Goal: Communication & Community: Answer question/provide support

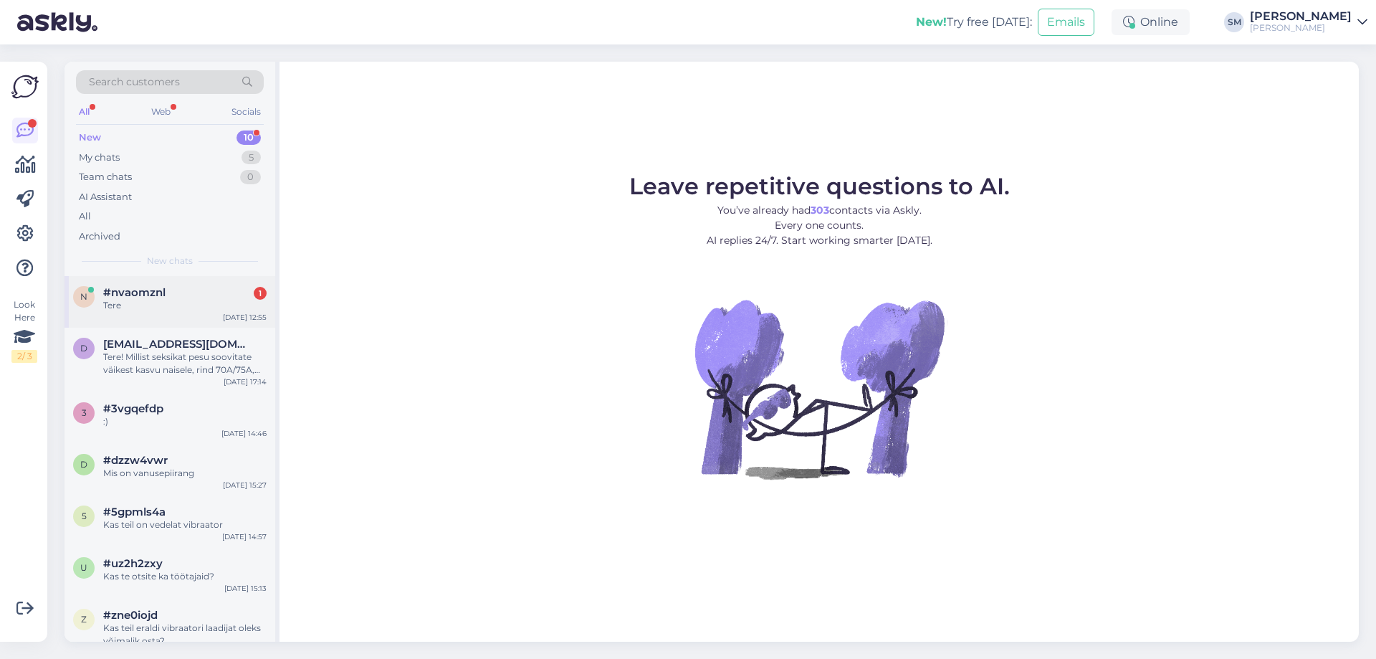
click at [207, 313] on div "n #nvaomznl 1 Tere [DATE] 12:55" at bounding box center [169, 302] width 211 height 52
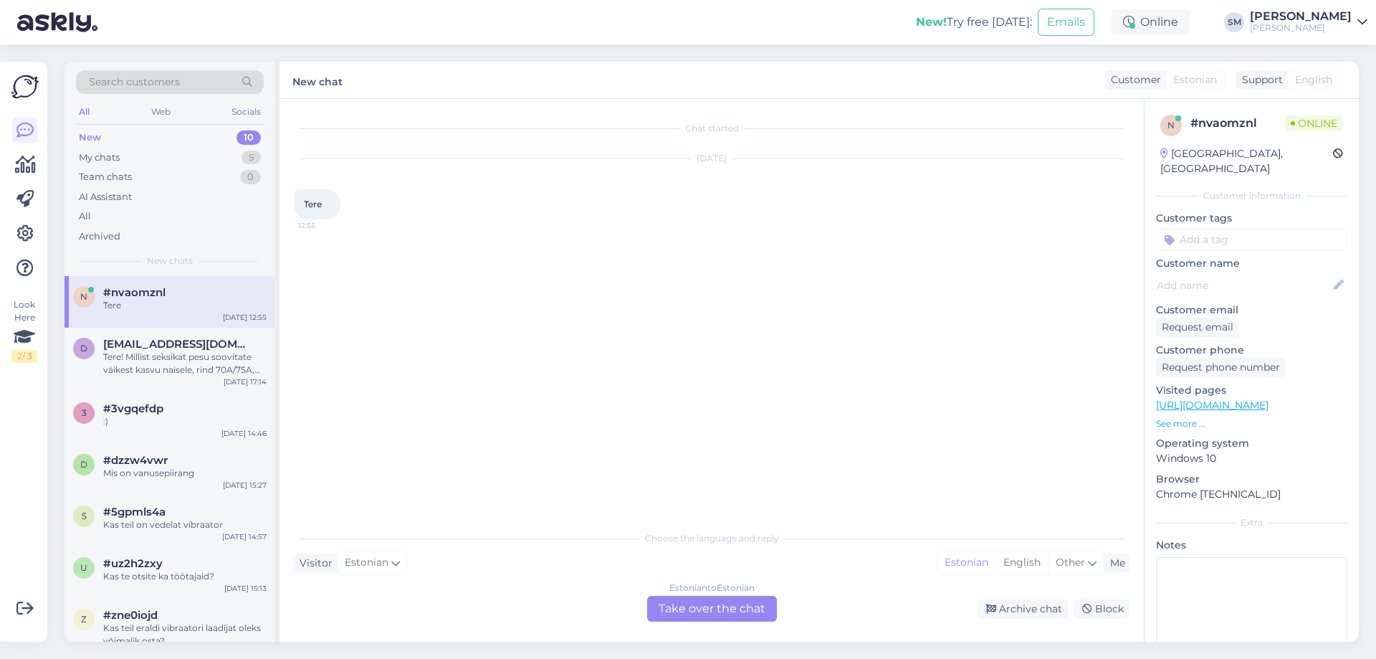
click at [748, 610] on div "Estonian to Estonian Take over the chat" at bounding box center [712, 609] width 130 height 26
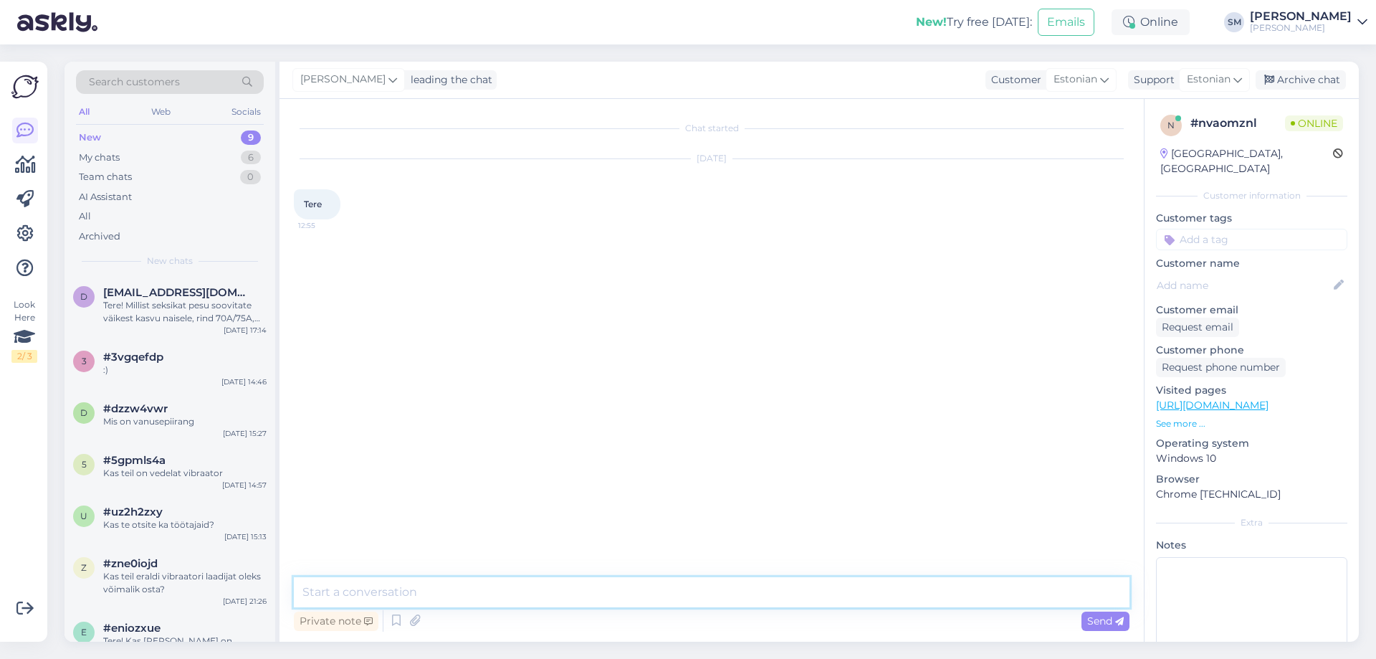
click at [421, 585] on textarea at bounding box center [712, 592] width 836 height 30
type textarea "Tere"
click at [1192, 417] on p "See more ..." at bounding box center [1251, 423] width 191 height 13
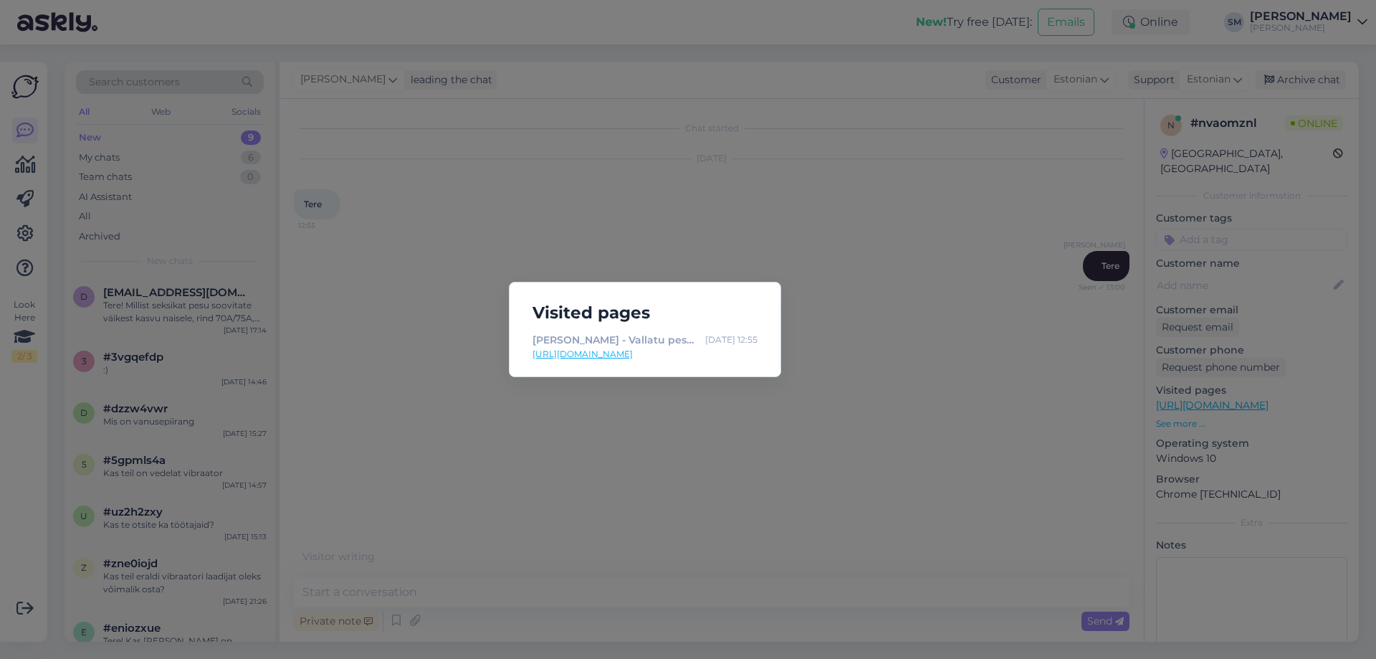
click at [616, 356] on link "[URL][DOMAIN_NAME]" at bounding box center [644, 354] width 225 height 13
click at [857, 345] on div "Visited pages [PERSON_NAME] - Vallatu pesupood [DATE] 12:55 [URL][DOMAIN_NAME]" at bounding box center [688, 329] width 1376 height 659
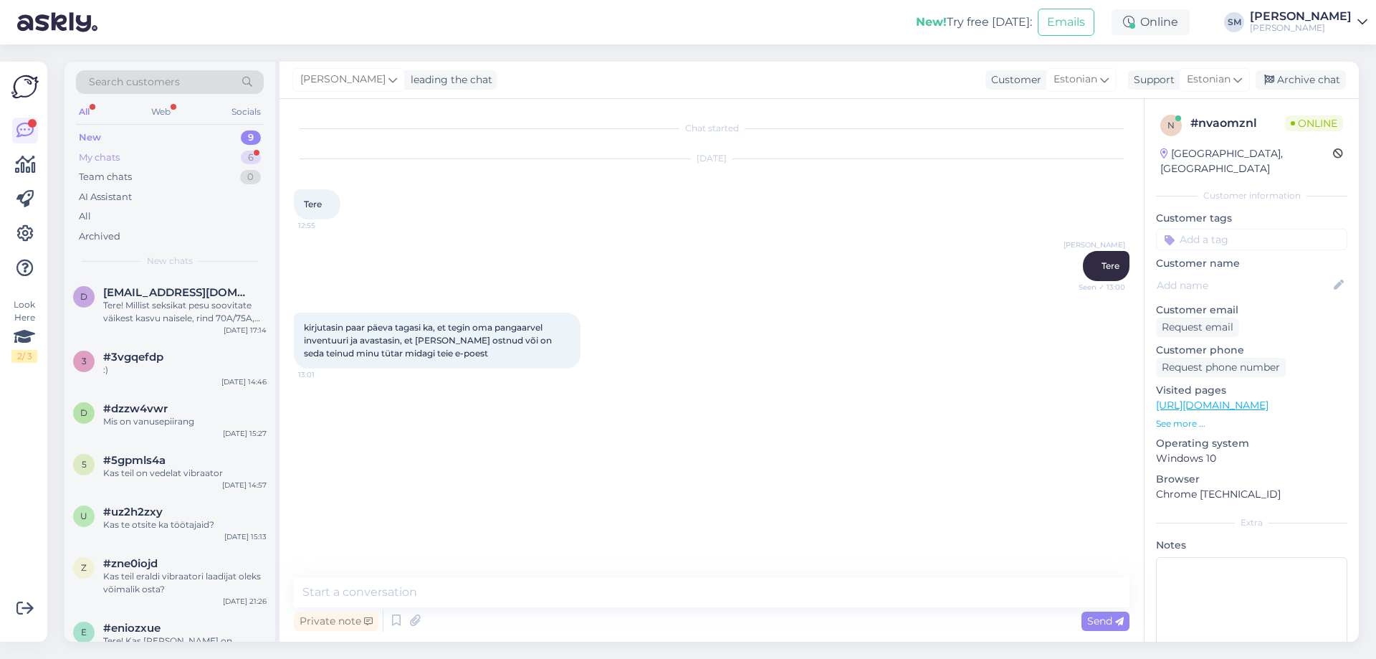
click at [245, 156] on div "6" at bounding box center [251, 157] width 20 height 14
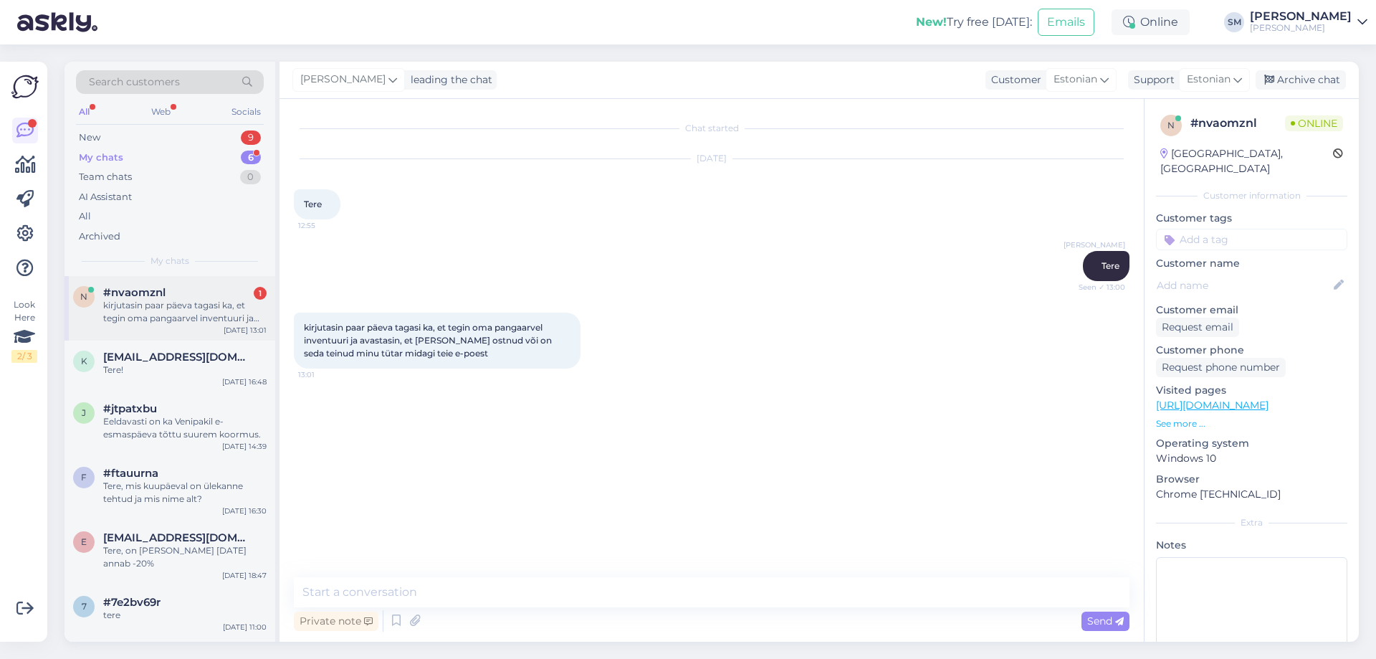
click at [221, 309] on div "kirjutasin paar päeva tagasi ka, et tegin oma pangaarvel inventuuri ja avastasi…" at bounding box center [184, 312] width 163 height 26
click at [436, 594] on textarea at bounding box center [712, 592] width 836 height 30
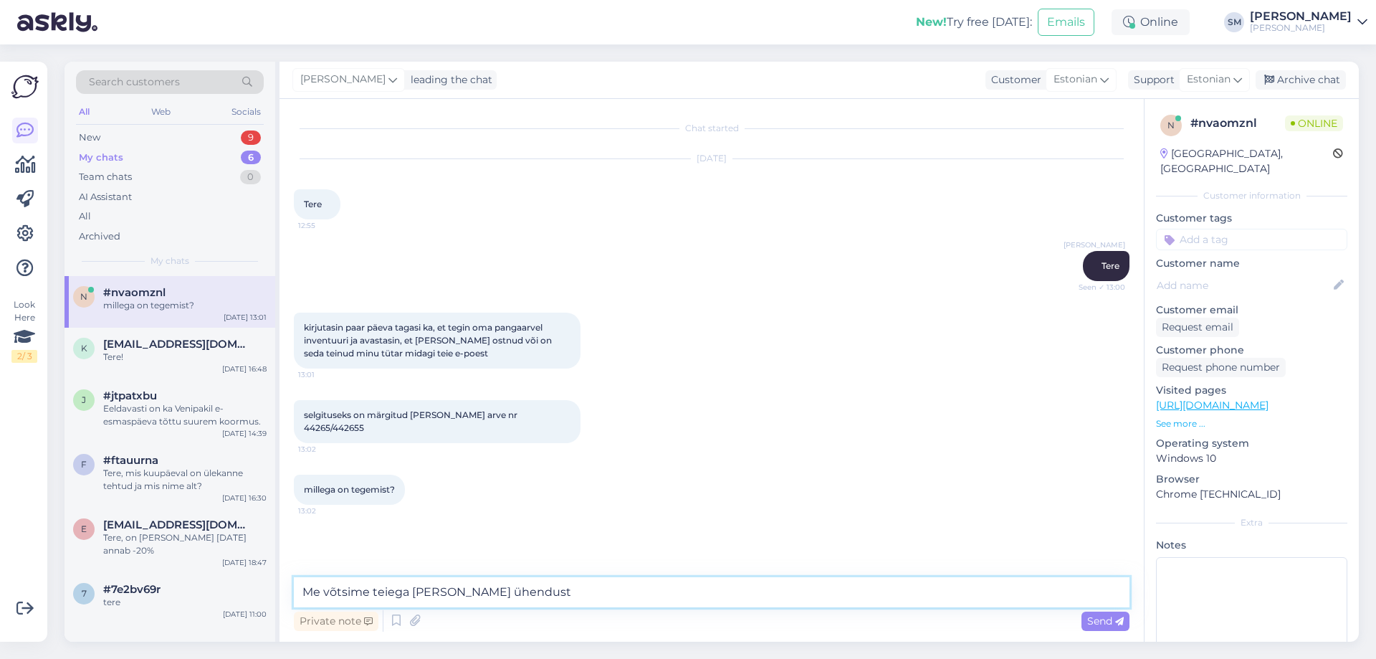
type textarea "Me võtsime teiega [PERSON_NAME] ühendust."
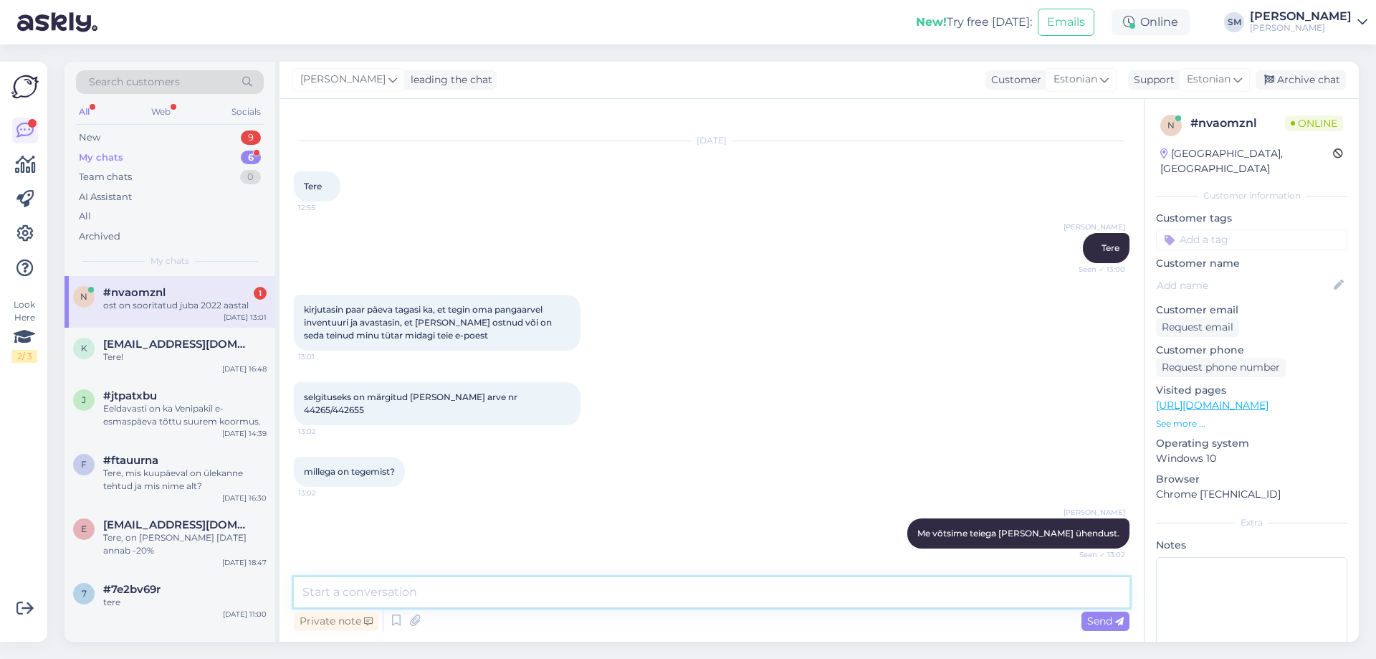
scroll to position [80, 0]
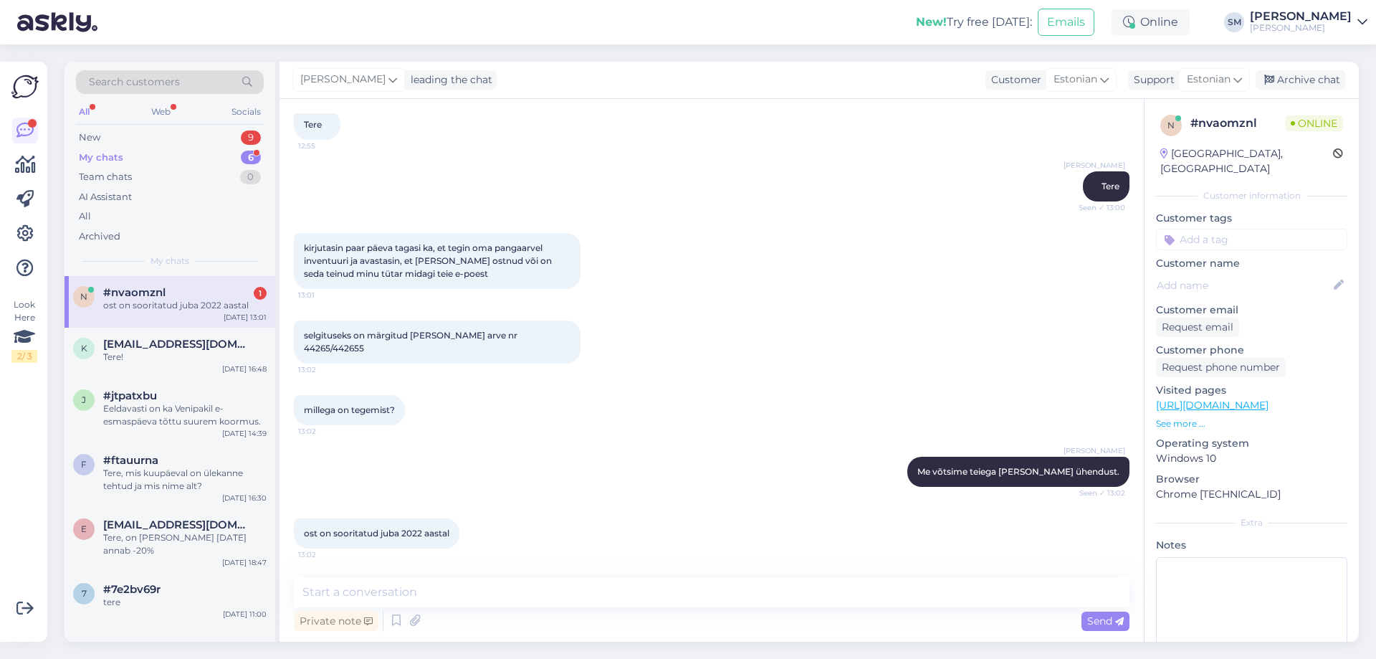
drag, startPoint x: 304, startPoint y: 349, endPoint x: 364, endPoint y: 348, distance: 60.2
click at [364, 348] on span "selgituseks on märgitud [PERSON_NAME] arve nr 44265/442655" at bounding box center [412, 342] width 216 height 24
copy span "44265/442655"
click at [587, 575] on div "Chat started [DATE] Tere 12:55 [PERSON_NAME] Tere Seen ✓ 13:00 kirjutasin paar …" at bounding box center [711, 370] width 864 height 542
click at [573, 587] on textarea at bounding box center [712, 592] width 836 height 30
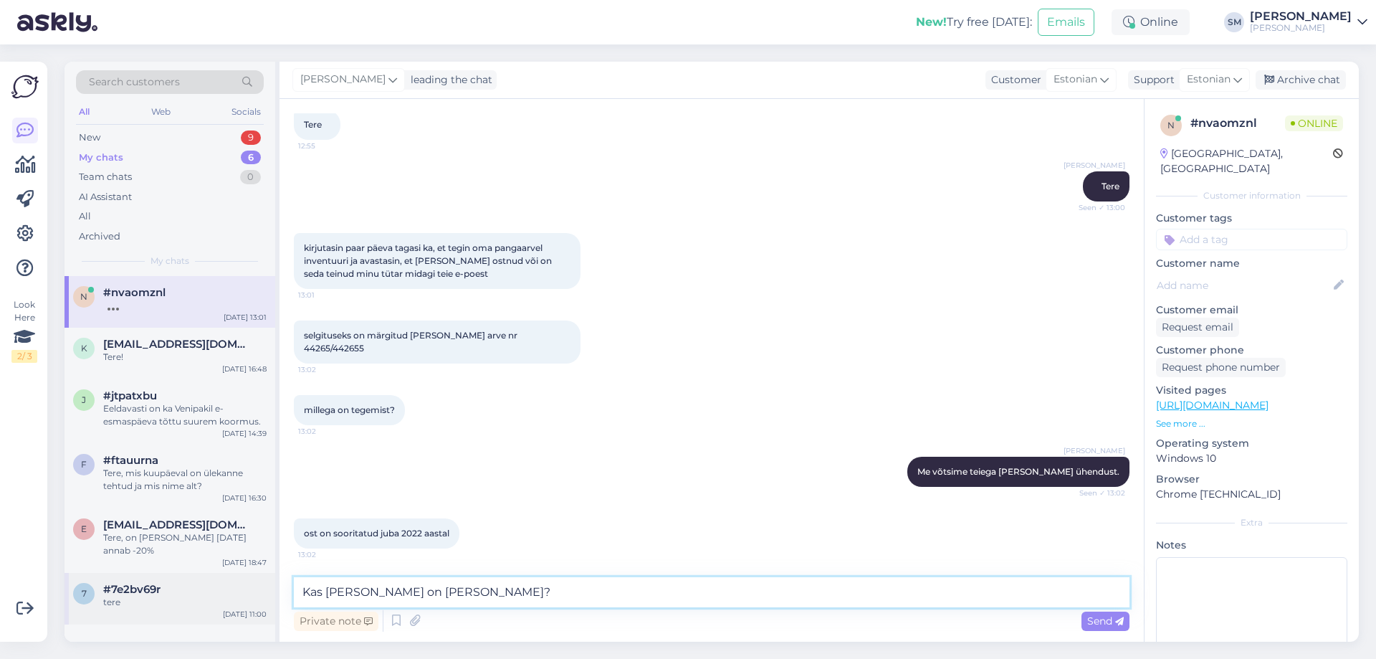
drag, startPoint x: 561, startPoint y: 598, endPoint x: 234, endPoint y: 579, distance: 328.0
click at [234, 579] on div "Search customers All Web Socials New 9 My chats 6 Team chats 0 AI Assistant All…" at bounding box center [711, 352] width 1294 height 580
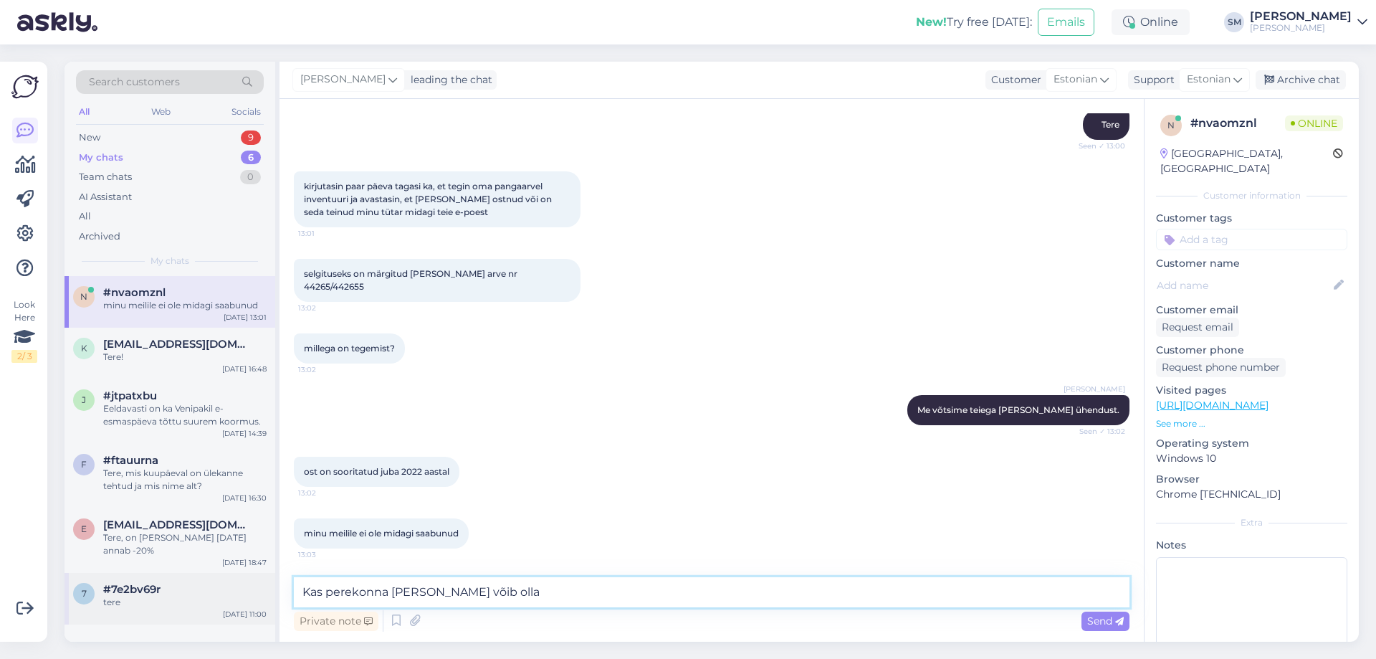
type textarea "Kas perekonna [PERSON_NAME] võib olla?"
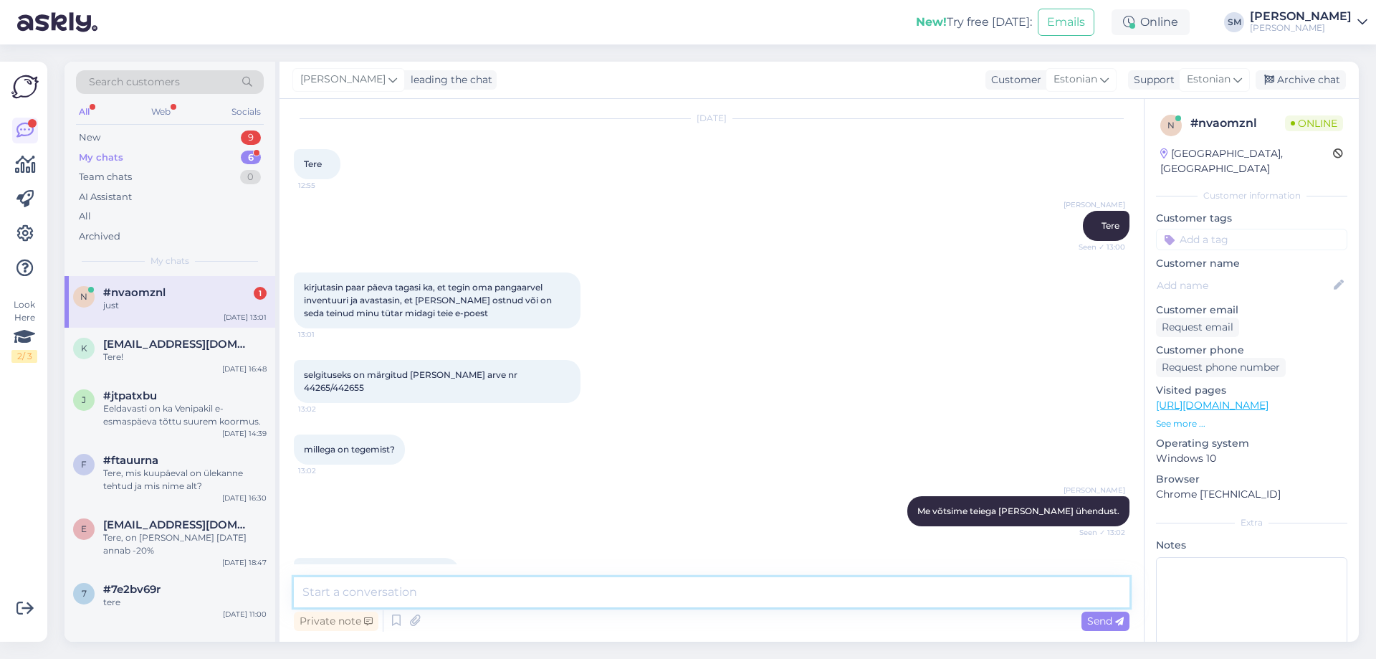
scroll to position [0, 0]
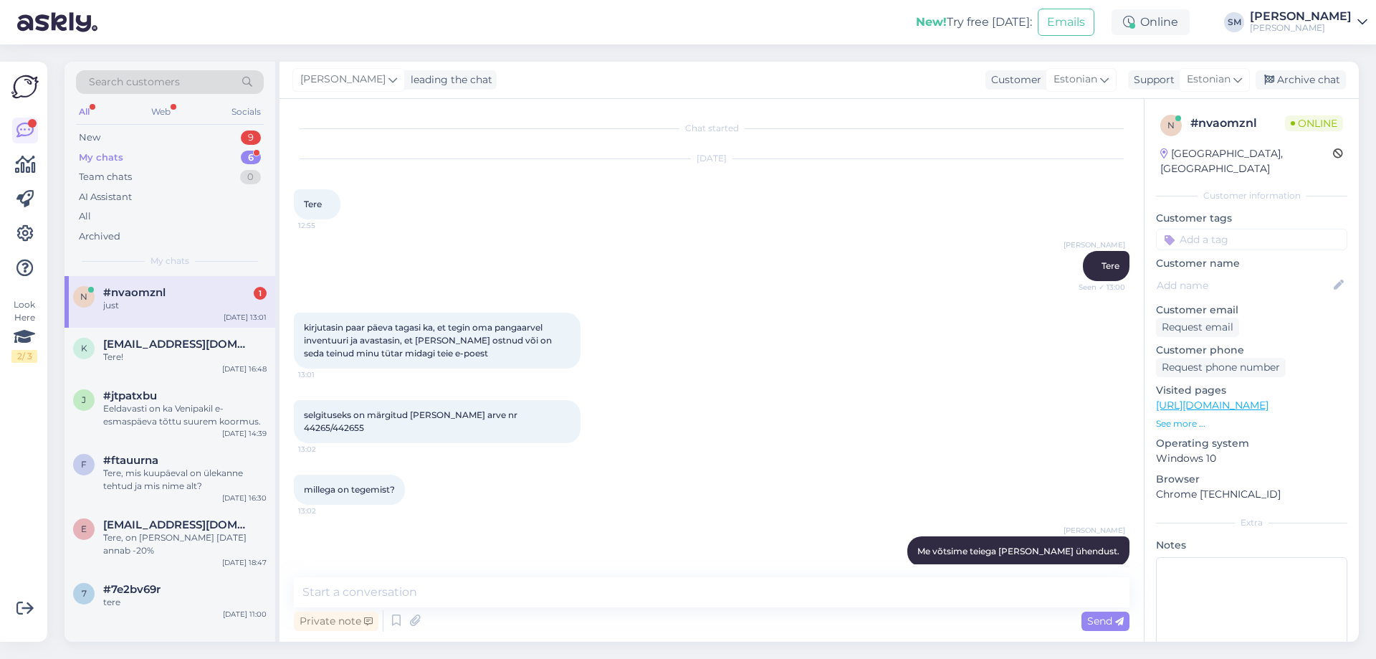
click at [344, 424] on span "selgituseks on märgitud [PERSON_NAME] arve nr 44265/442655" at bounding box center [412, 421] width 216 height 24
copy div "442655 13:02"
click at [597, 595] on textarea at bounding box center [712, 592] width 836 height 30
type textarea "22.09 2022 on ost sooritatud"
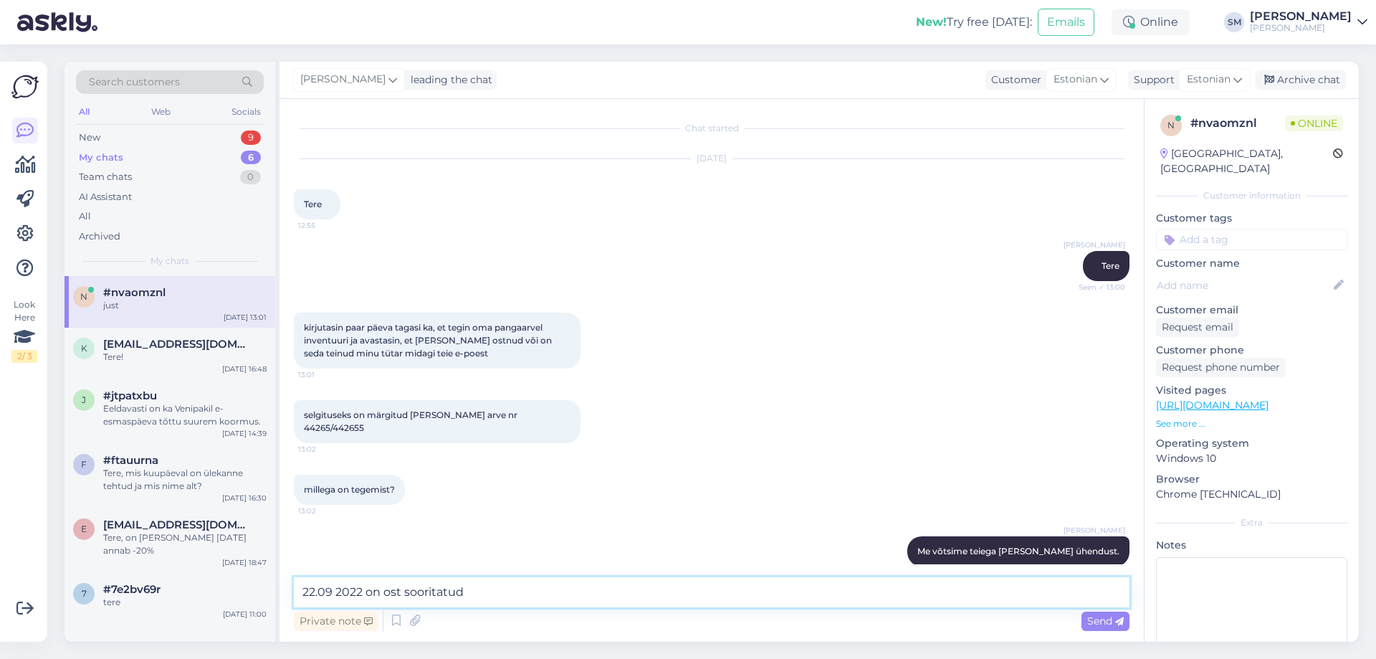
scroll to position [264, 0]
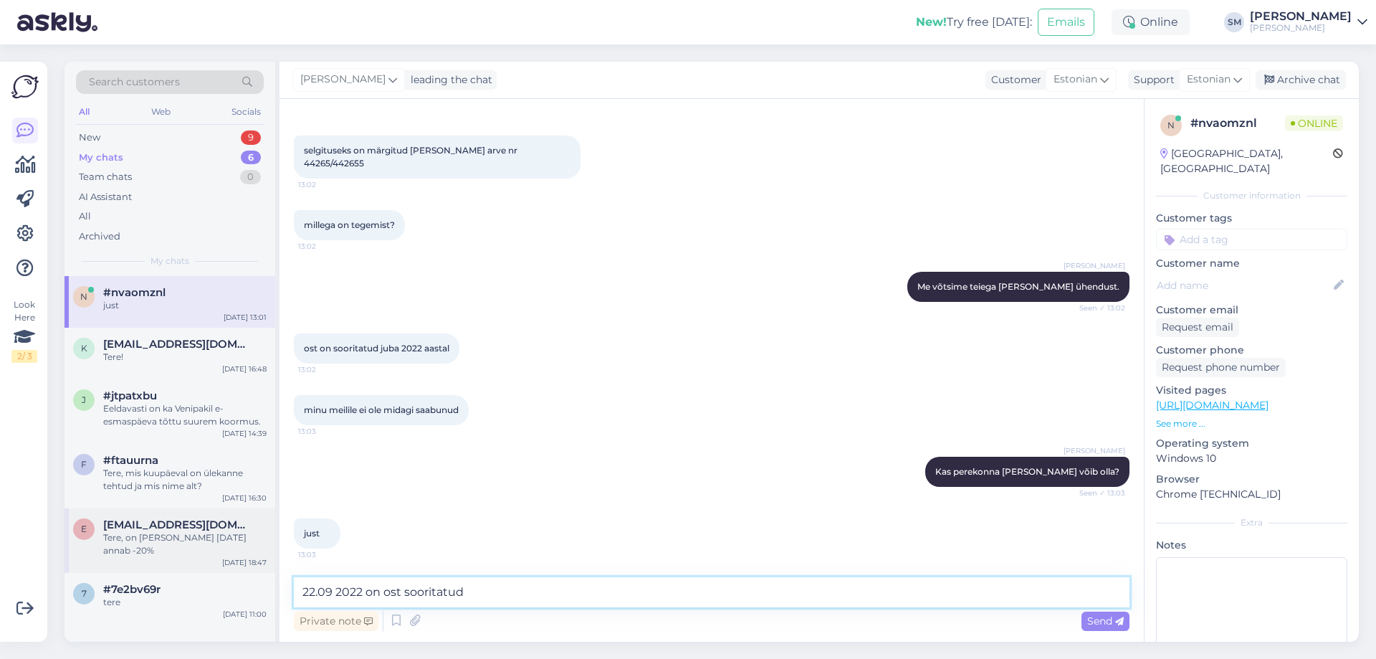
drag, startPoint x: 540, startPoint y: 596, endPoint x: 80, endPoint y: 540, distance: 464.2
click at [80, 540] on div "Search customers All Web Socials New 9 My chats 6 Team chats 0 AI Assistant All…" at bounding box center [711, 352] width 1294 height 580
click at [455, 498] on div "[PERSON_NAME] Kas perekonna [PERSON_NAME] võib olla? Seen ✓ 13:03" at bounding box center [712, 472] width 836 height 62
click at [189, 355] on div "Tere!" at bounding box center [184, 356] width 163 height 13
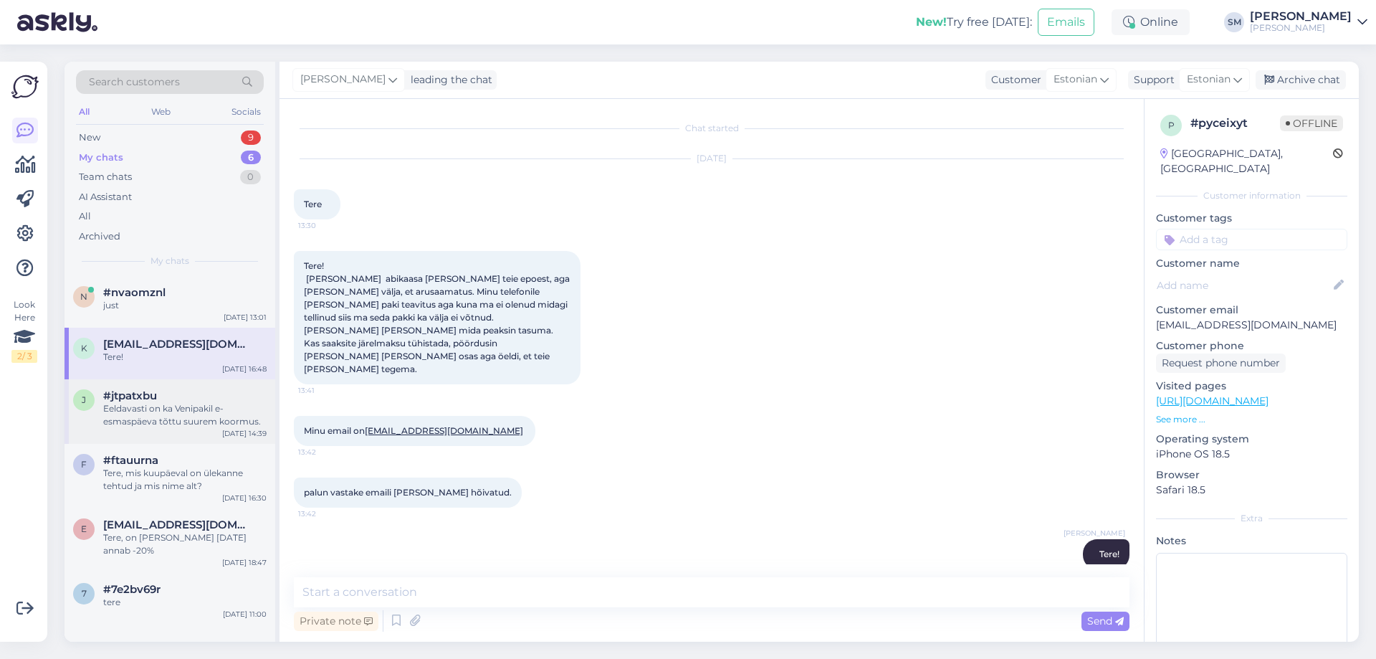
click at [197, 431] on div "j #jtpatxbu Eeldavasti on ka Venipakil e-esmaspäeva tõttu suurem koormus. [DATE…" at bounding box center [169, 411] width 211 height 64
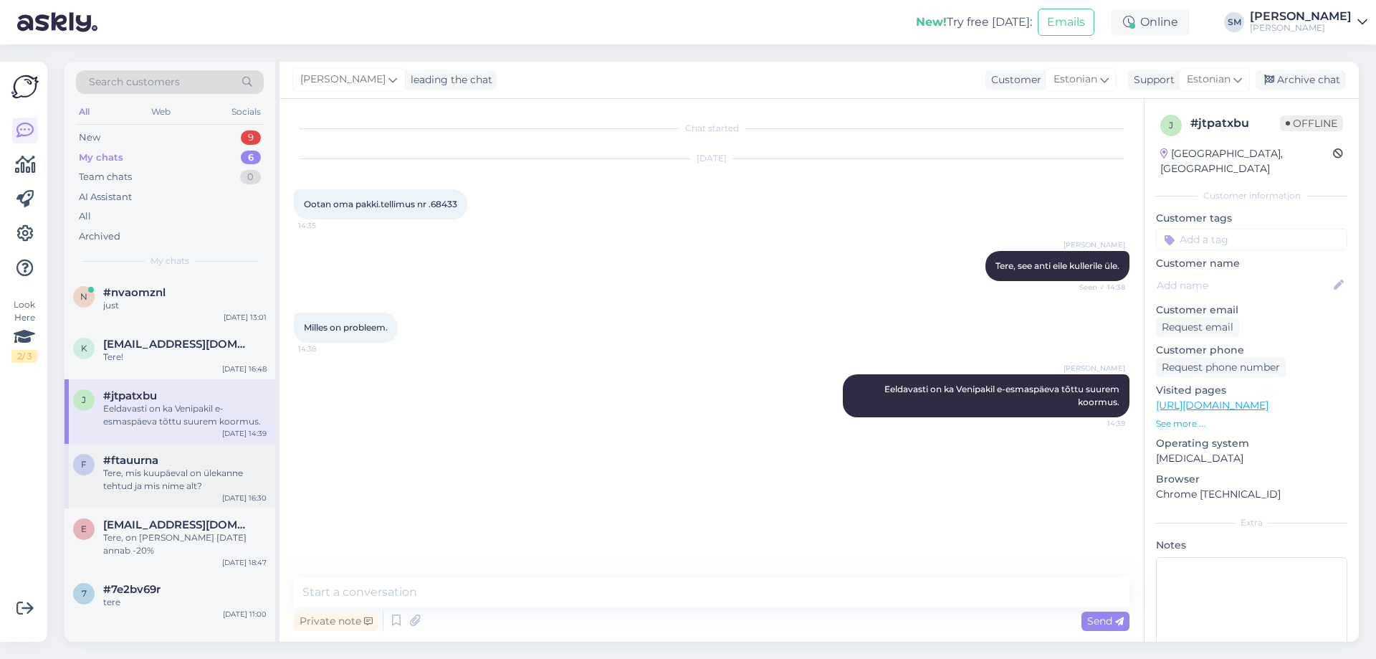
click at [199, 467] on div "Tere, mis kuupäeval on ülekanne tehtud ja mis nime alt?" at bounding box center [184, 480] width 163 height 26
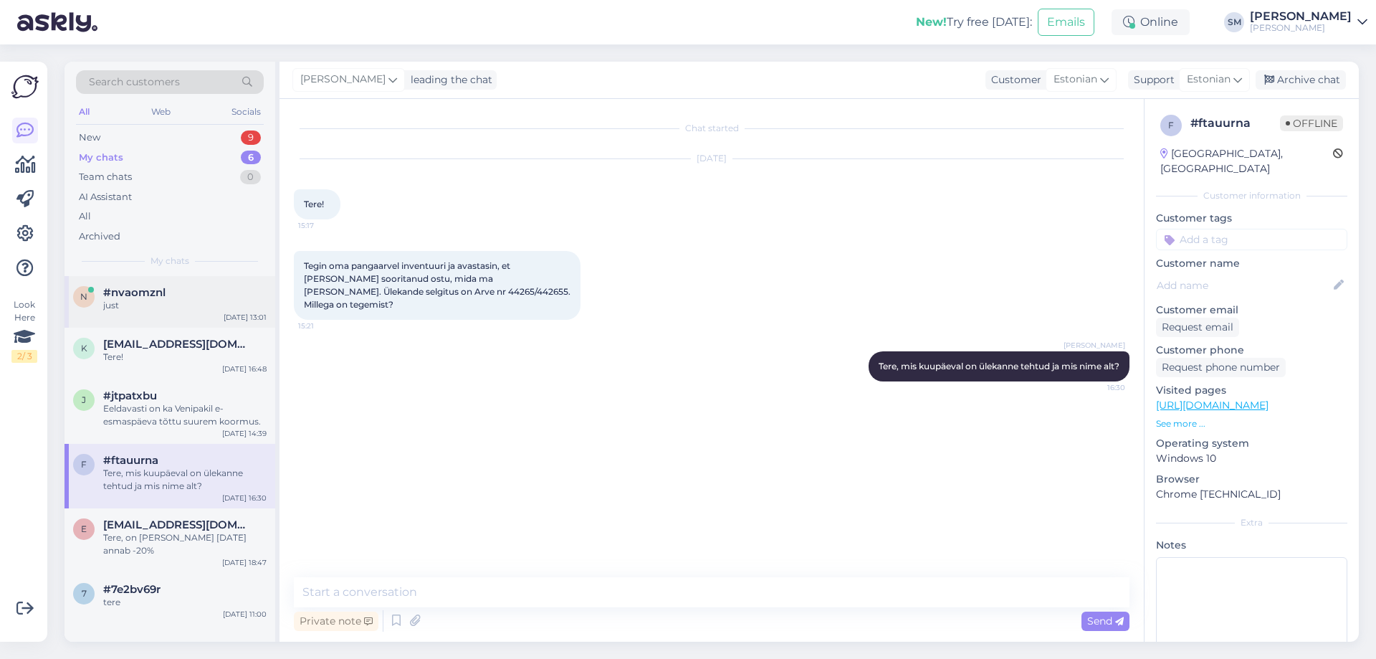
click at [183, 324] on div "n #nvaomznl just [DATE] 13:01" at bounding box center [169, 302] width 211 height 52
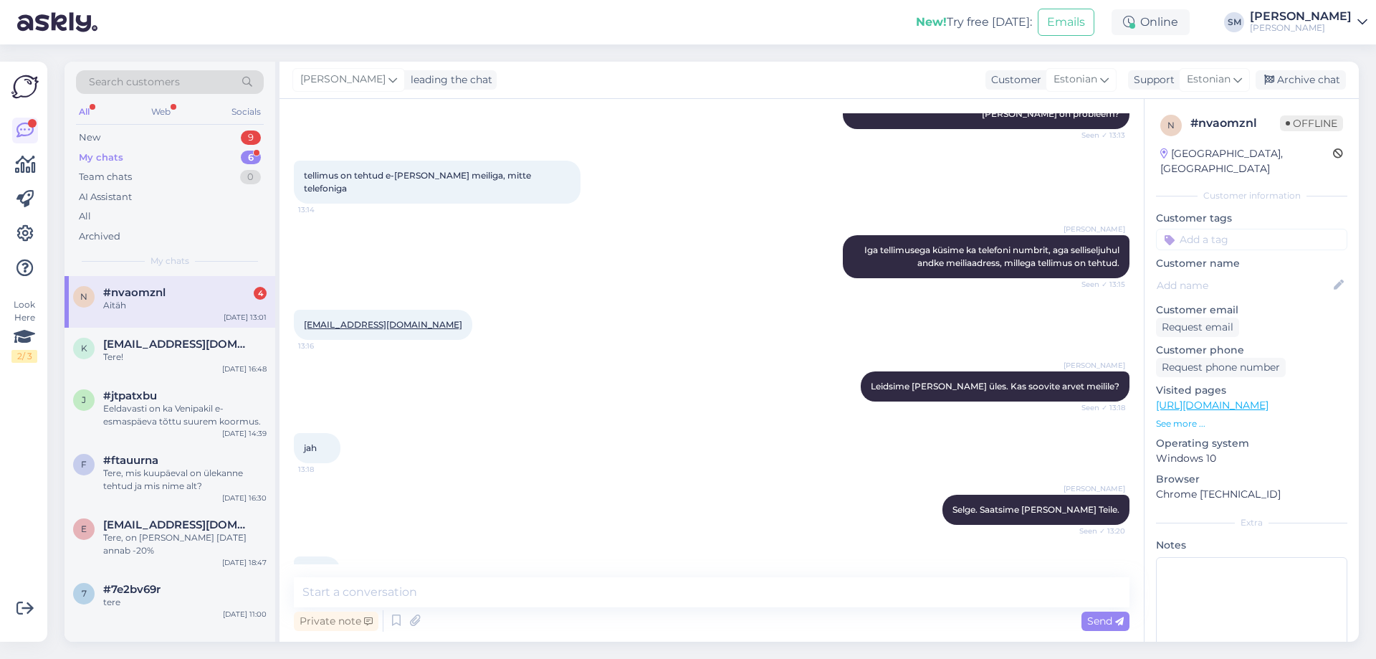
scroll to position [783, 0]
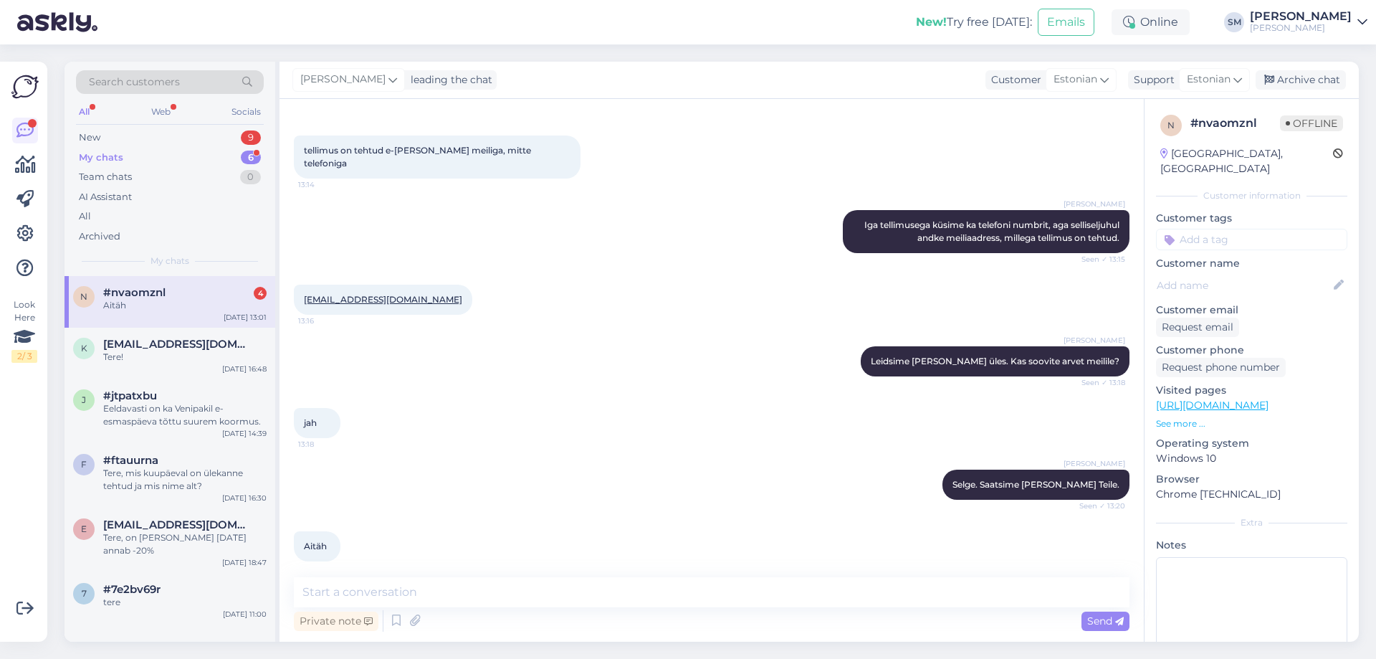
click at [167, 311] on div "Aitäh" at bounding box center [184, 305] width 163 height 13
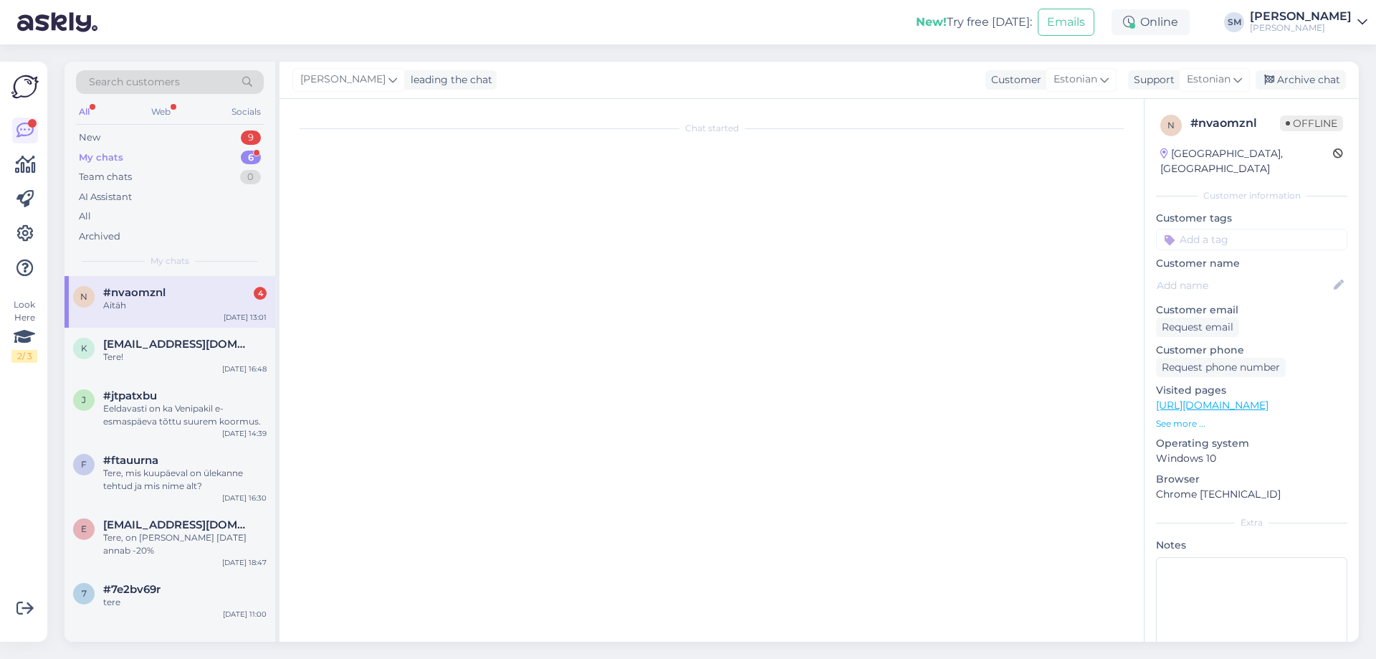
scroll to position [0, 0]
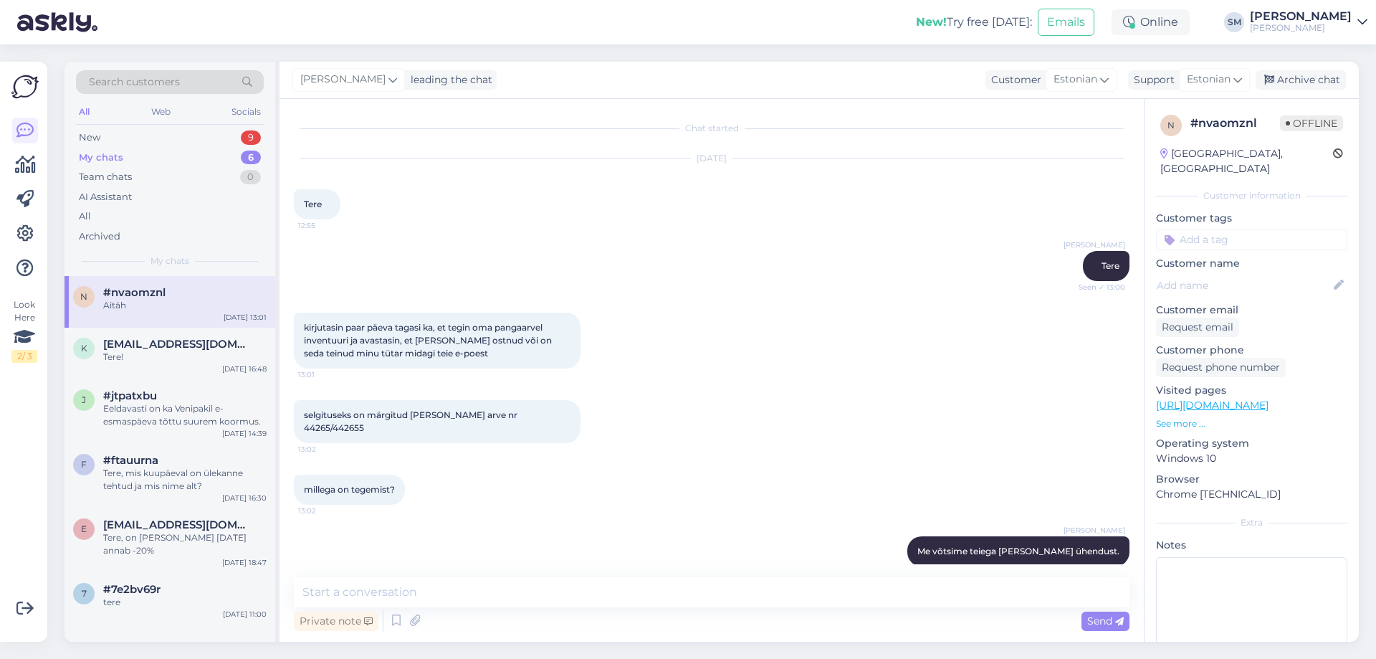
click at [205, 156] on div "My chats 6" at bounding box center [170, 158] width 188 height 20
